Goal: Task Accomplishment & Management: Use online tool/utility

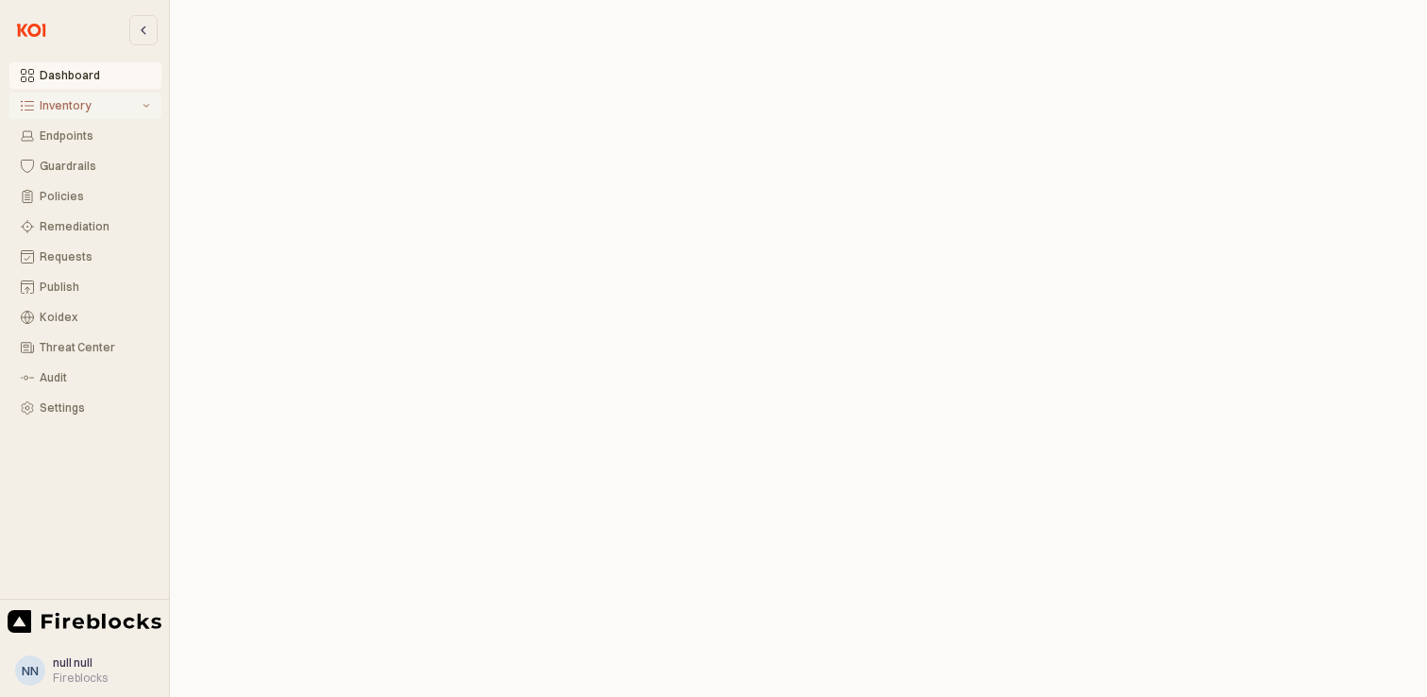
click at [77, 104] on div "Inventory" at bounding box center [89, 105] width 99 height 13
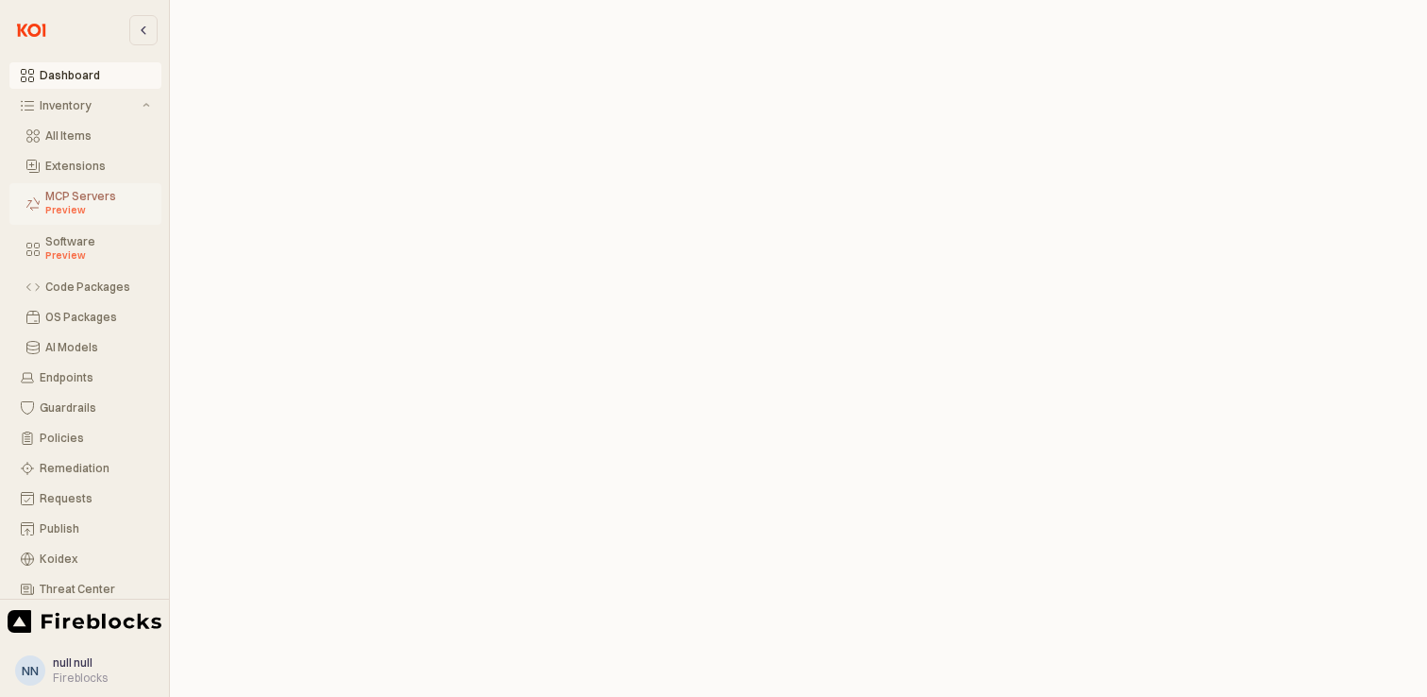
click at [87, 208] on div "Preview" at bounding box center [97, 210] width 105 height 15
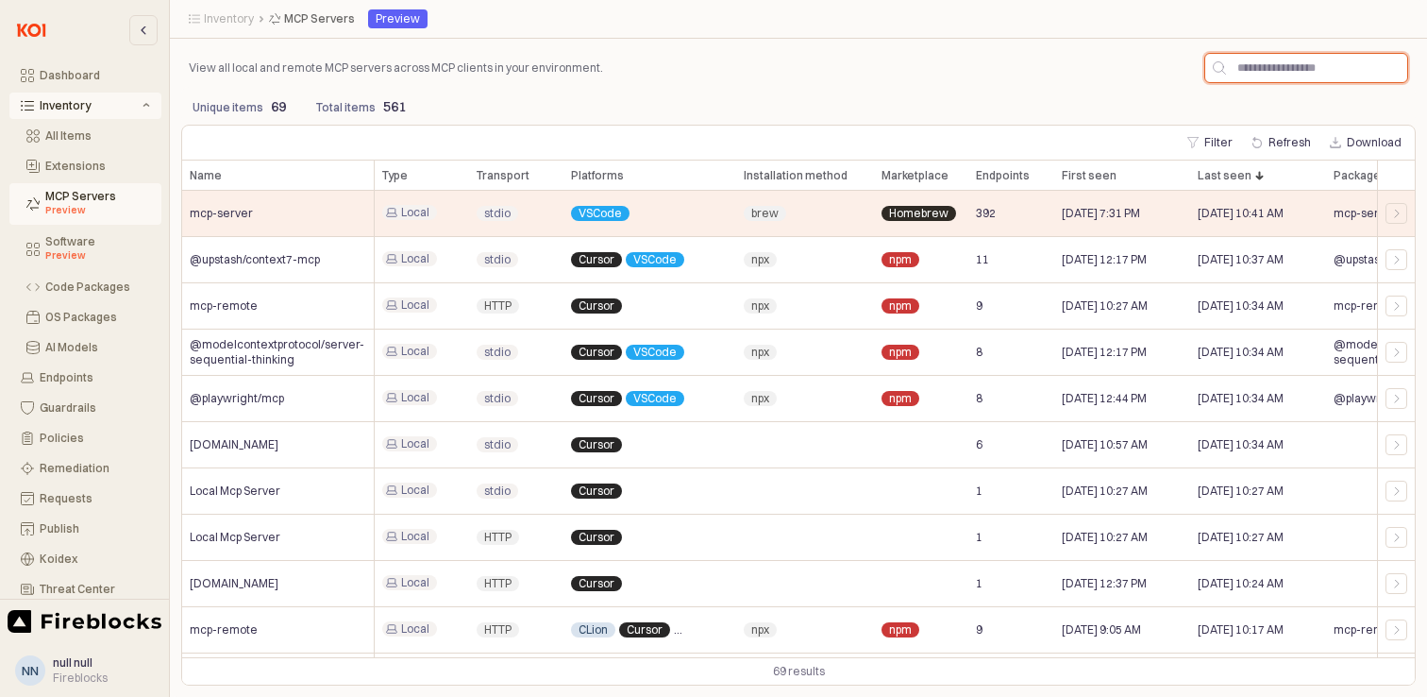
drag, startPoint x: 1290, startPoint y: 72, endPoint x: 1310, endPoint y: 85, distance: 23.8
click at [1291, 71] on input "App Frame" at bounding box center [1316, 68] width 181 height 28
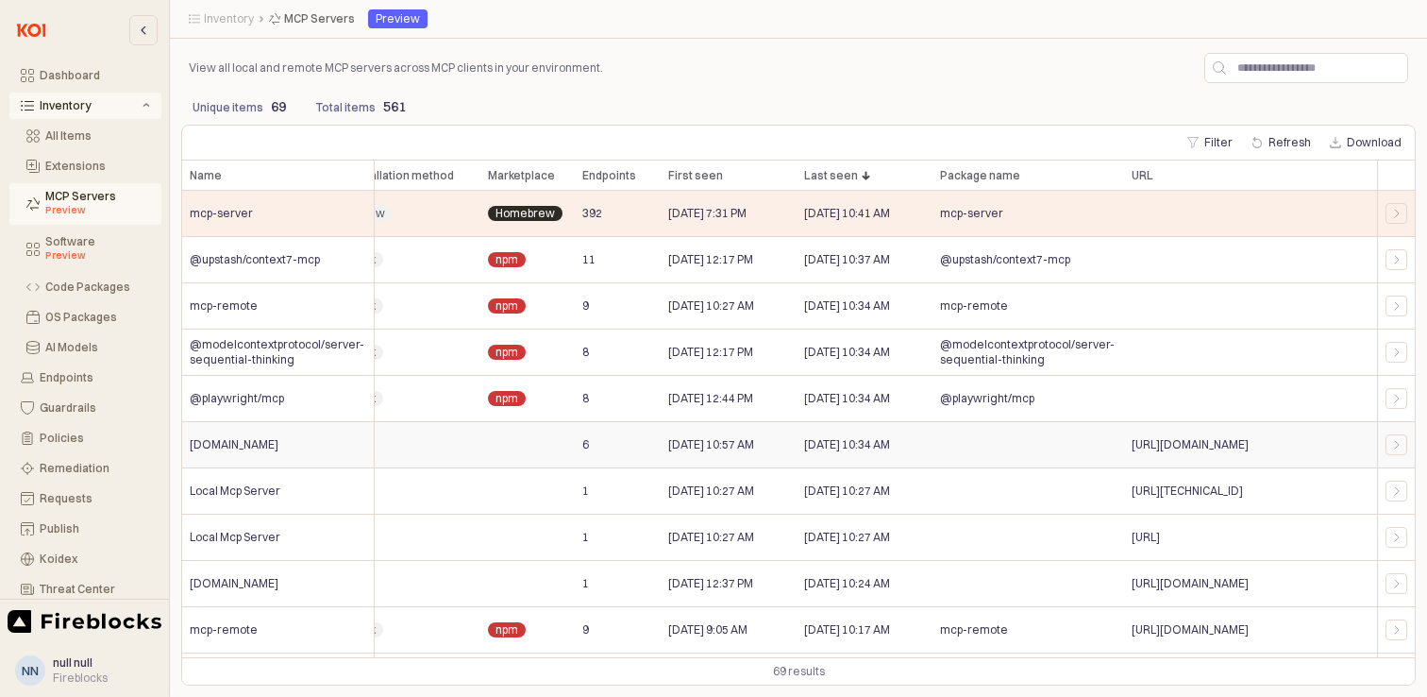
drag, startPoint x: 1151, startPoint y: 445, endPoint x: 1238, endPoint y: 445, distance: 87.8
click at [1238, 445] on span "[URL][DOMAIN_NAME]" at bounding box center [1190, 444] width 117 height 15
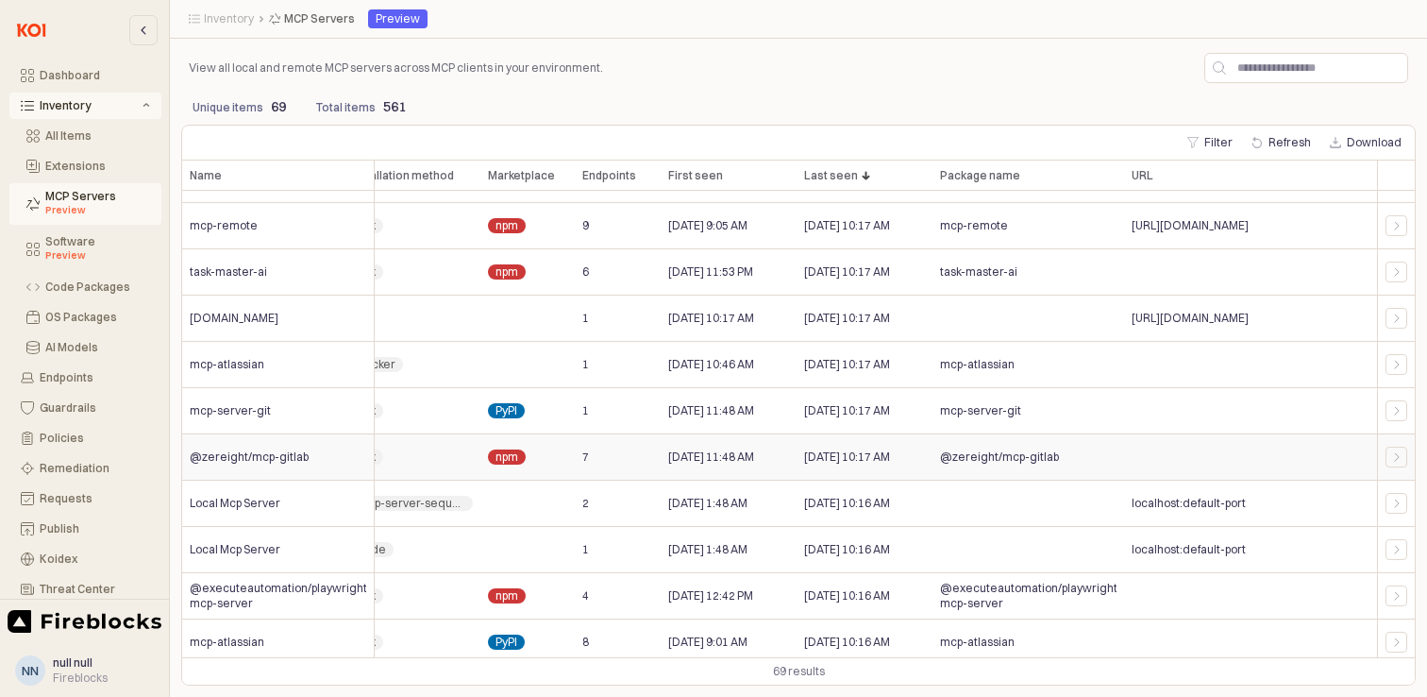
scroll to position [416, 394]
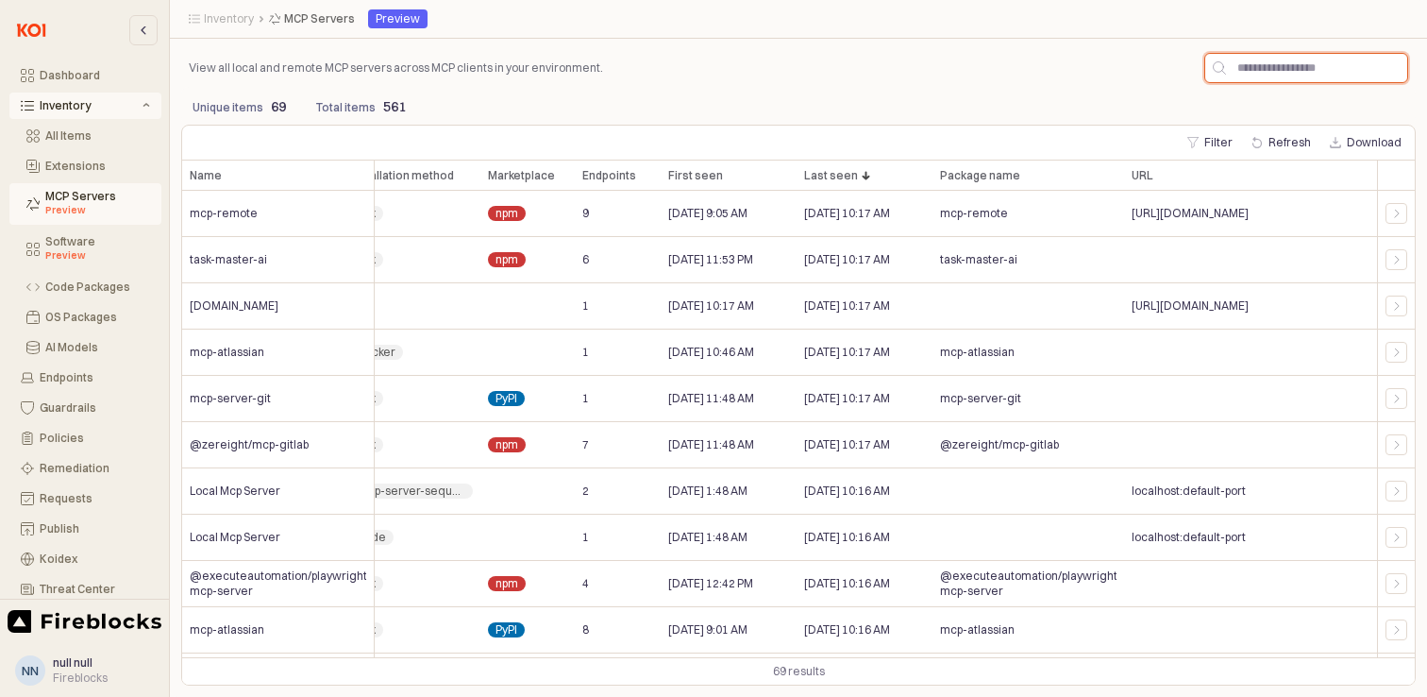
click at [1365, 75] on input "App Frame" at bounding box center [1316, 68] width 181 height 28
type input "*****"
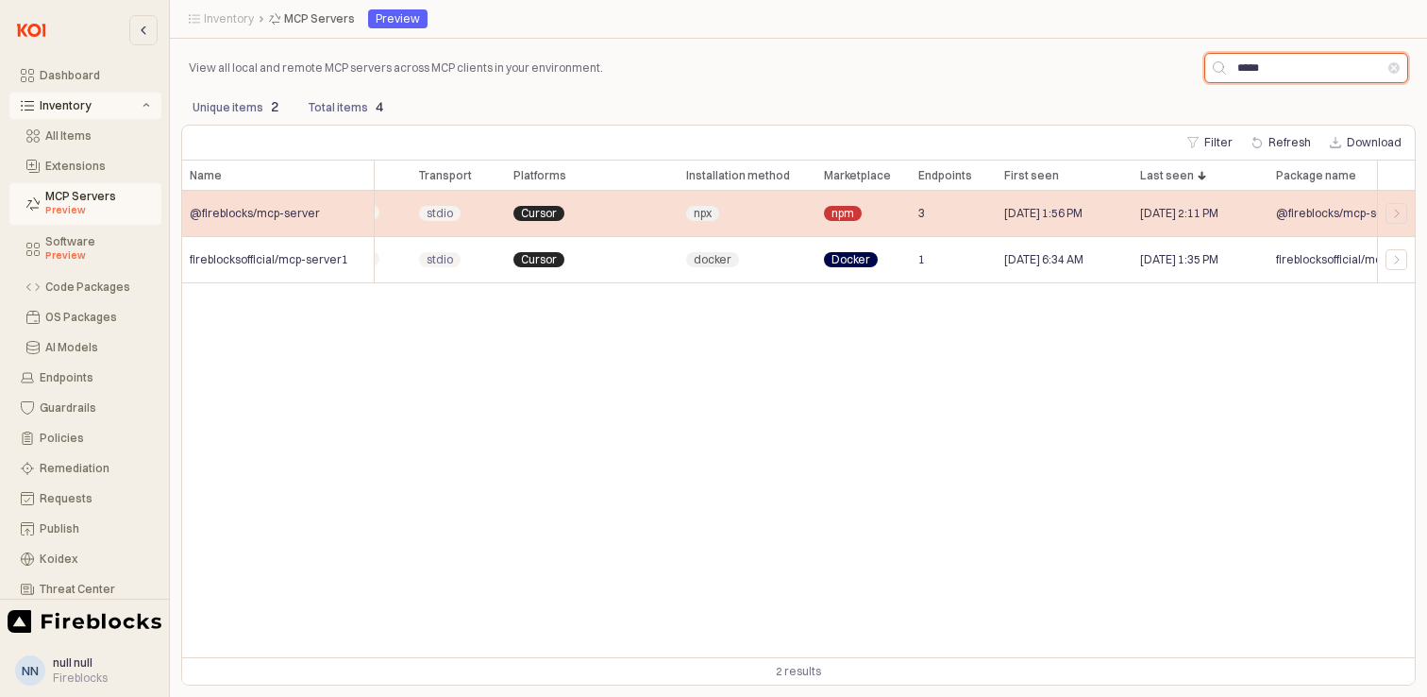
scroll to position [0, 0]
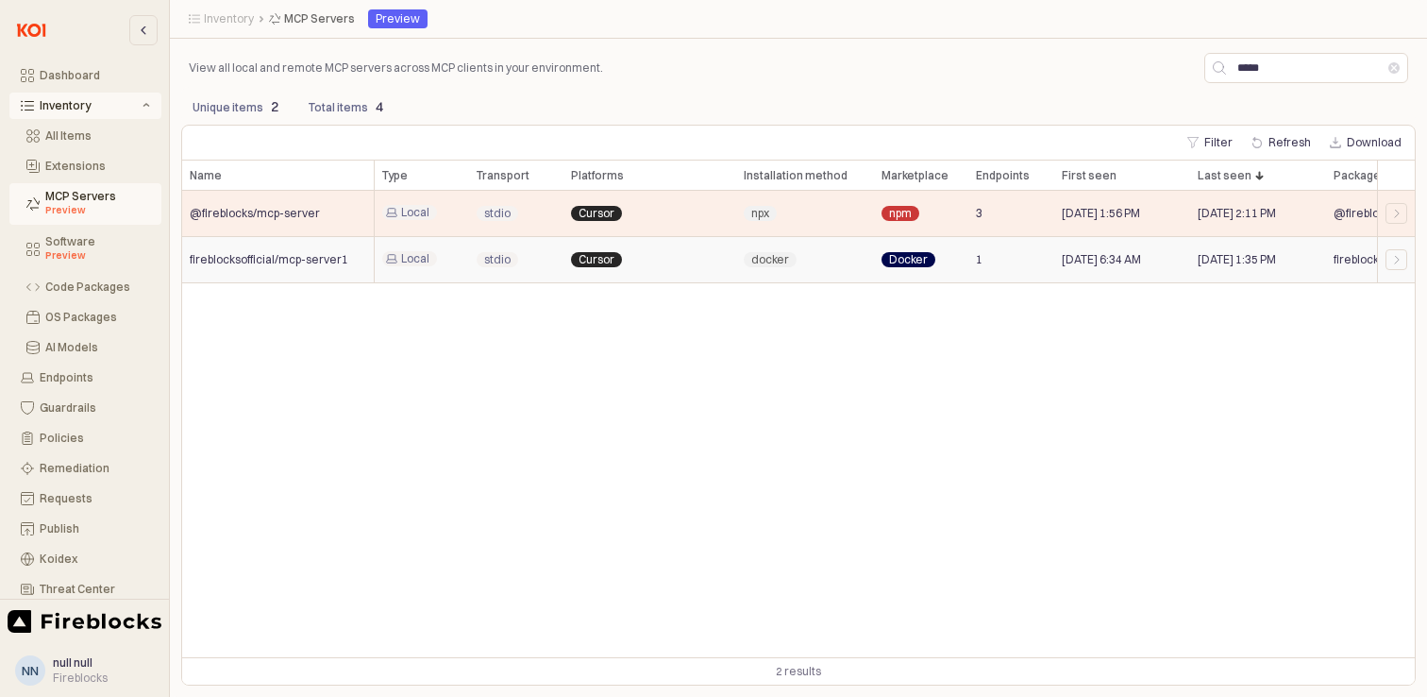
click at [1054, 262] on div "[DATE] 6:34 AM" at bounding box center [1122, 260] width 136 height 46
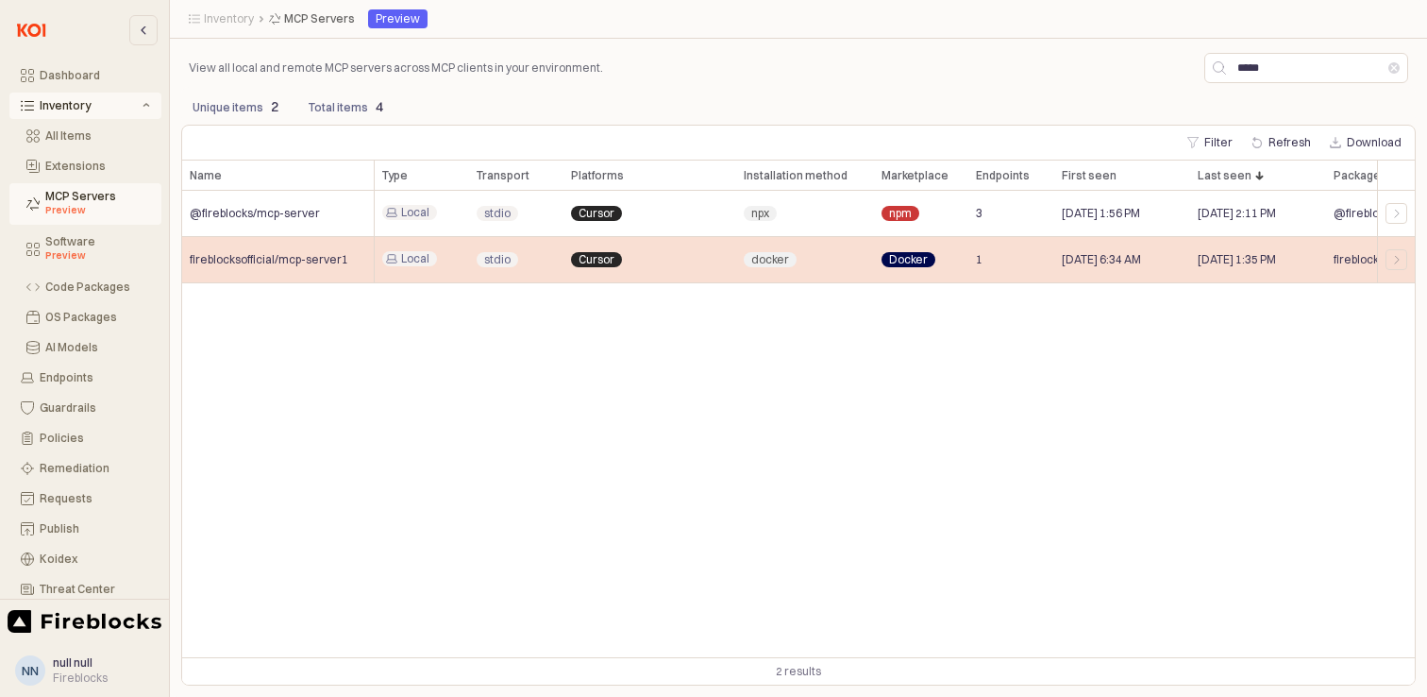
scroll to position [0, 394]
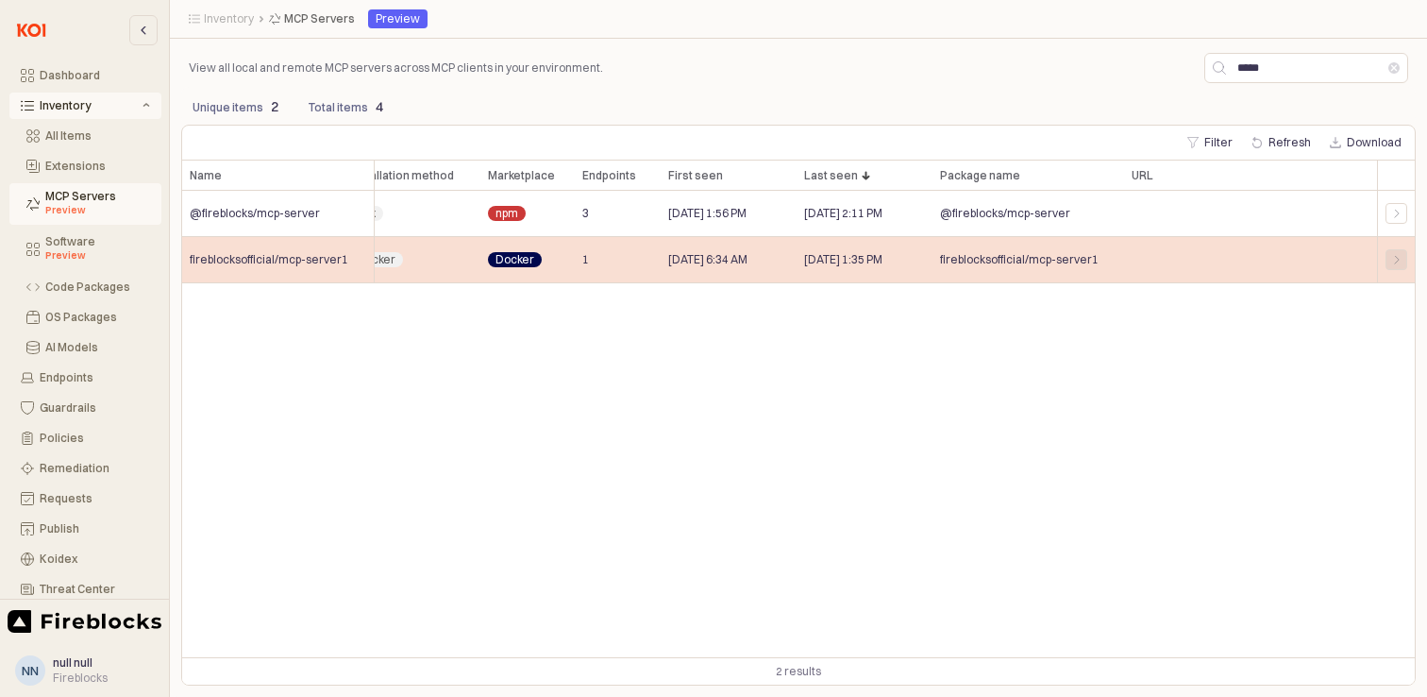
click at [1386, 259] on div "App Frame" at bounding box center [1397, 259] width 22 height 21
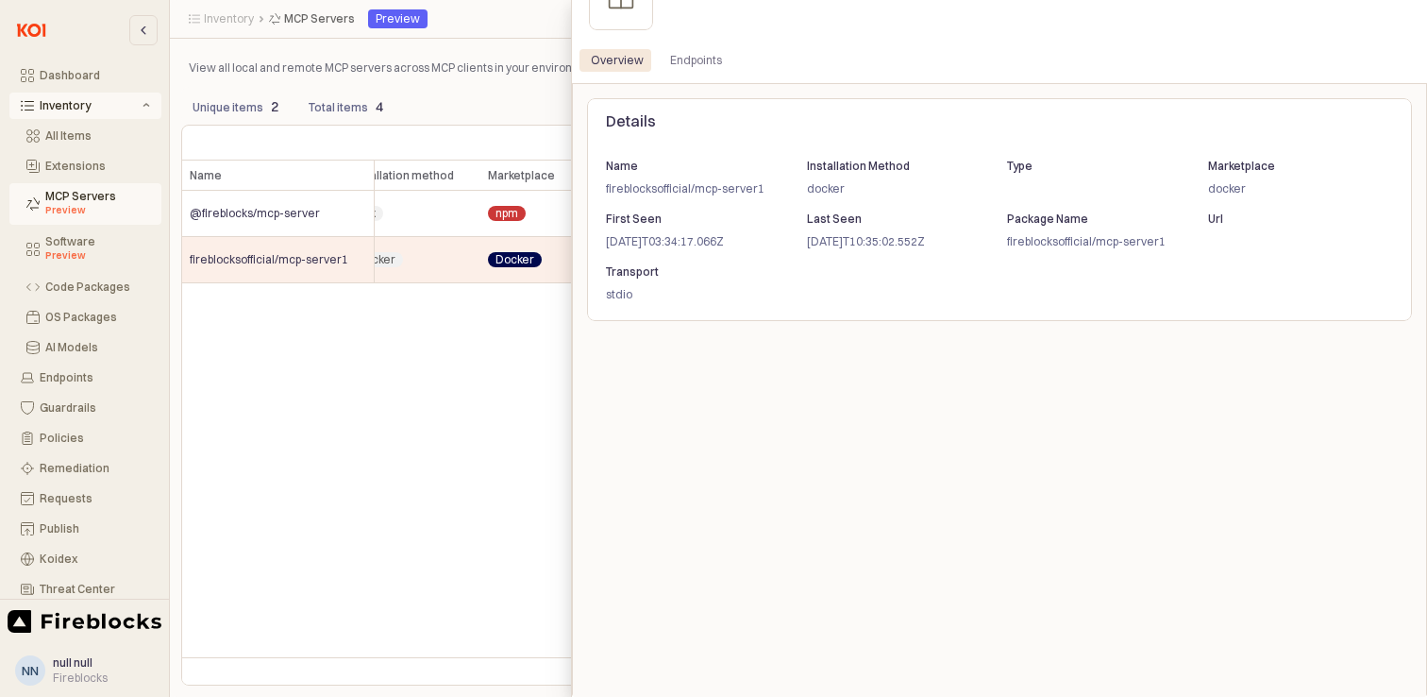
scroll to position [0, 0]
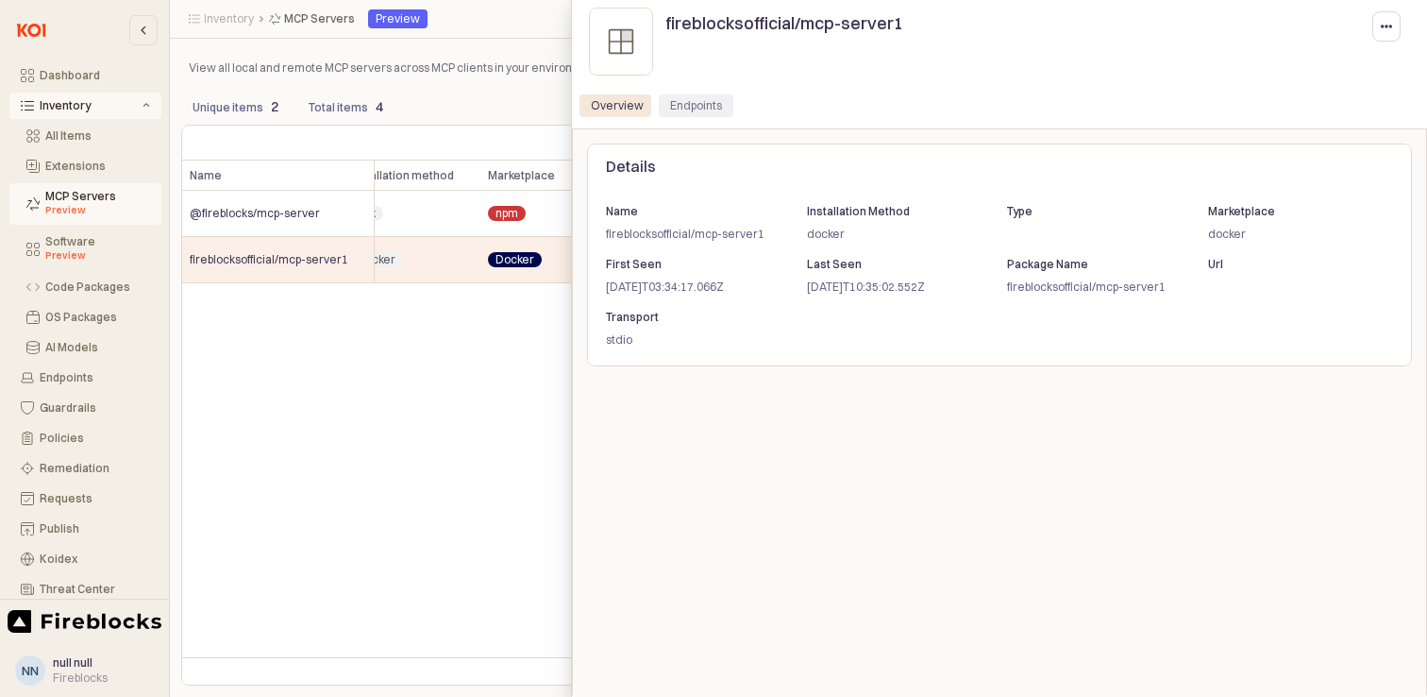
drag, startPoint x: 696, startPoint y: 91, endPoint x: 693, endPoint y: 109, distance: 18.2
click at [696, 92] on div at bounding box center [1000, 95] width 840 height 8
click at [693, 107] on div "Endpoints" at bounding box center [696, 105] width 52 height 23
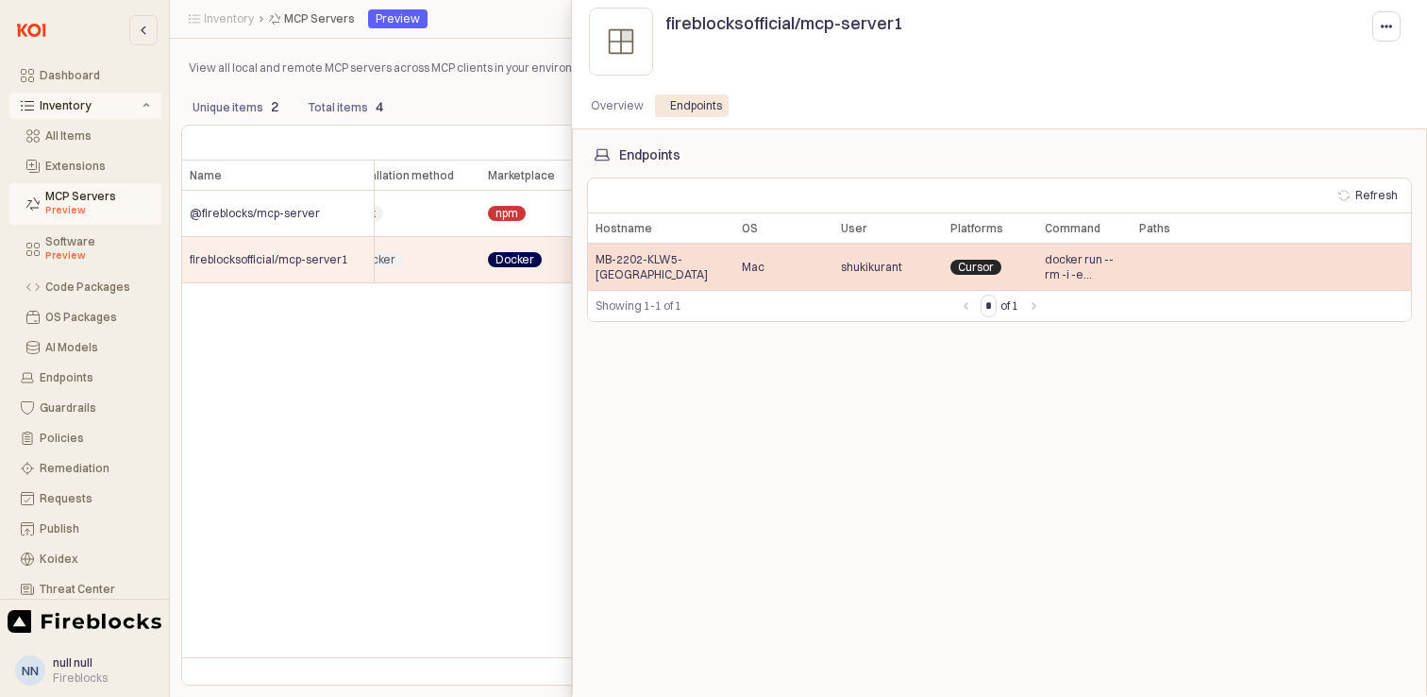
click at [888, 269] on span "shukikurant" at bounding box center [871, 267] width 61 height 15
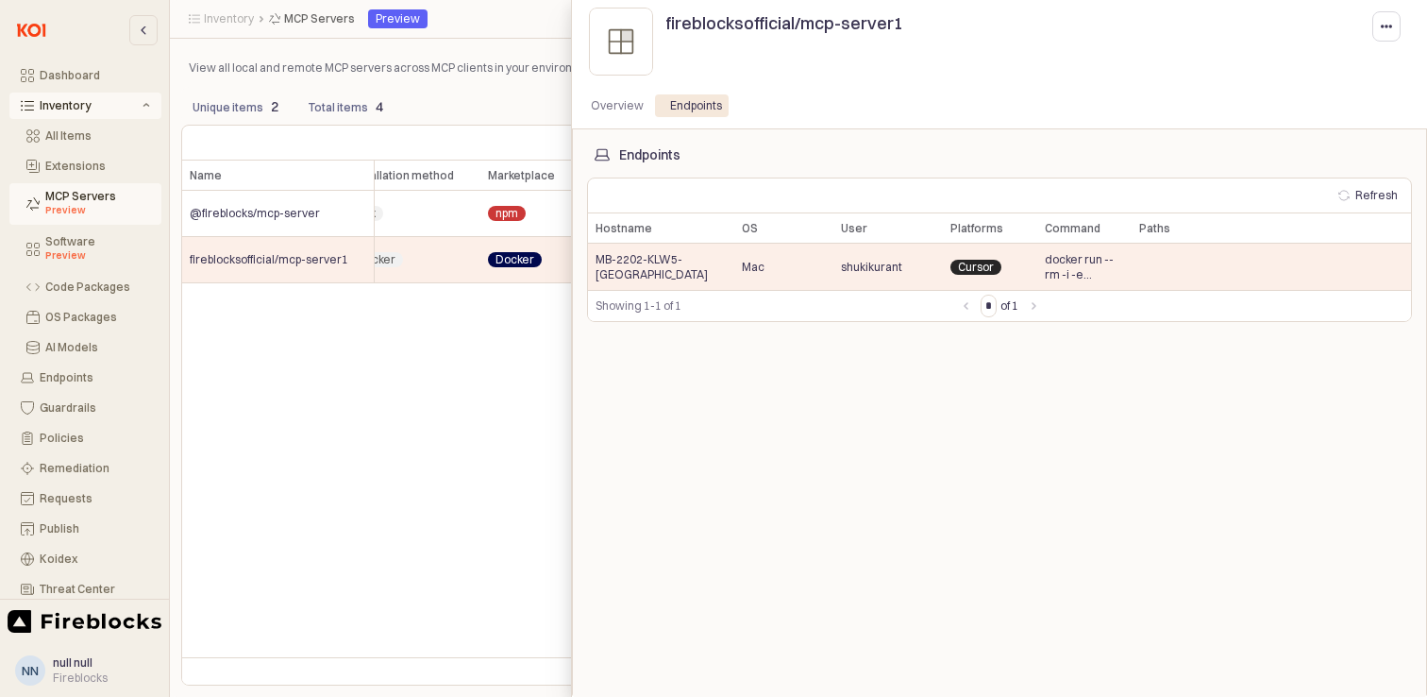
click at [429, 319] on div at bounding box center [713, 348] width 1427 height 697
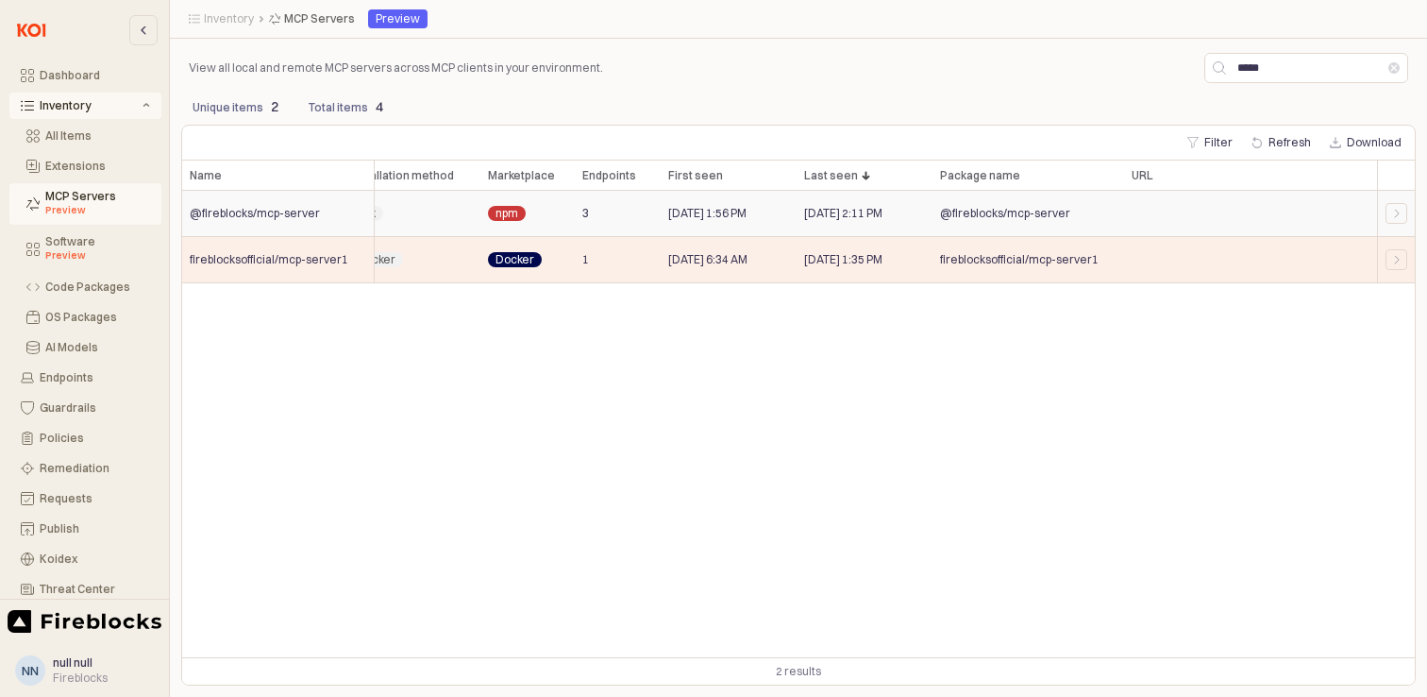
click at [1056, 213] on span "@fireblocks/mcp-server" at bounding box center [1005, 213] width 130 height 15
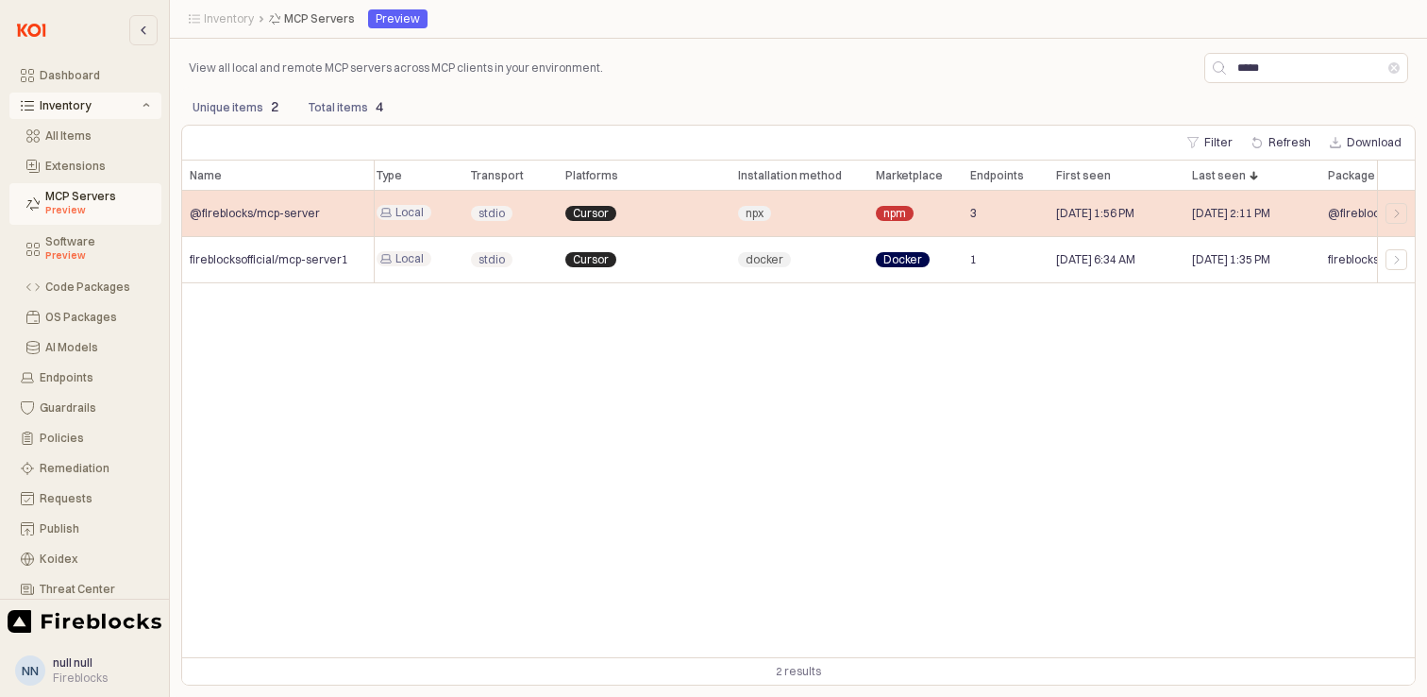
scroll to position [0, 8]
